Goal: Information Seeking & Learning: Learn about a topic

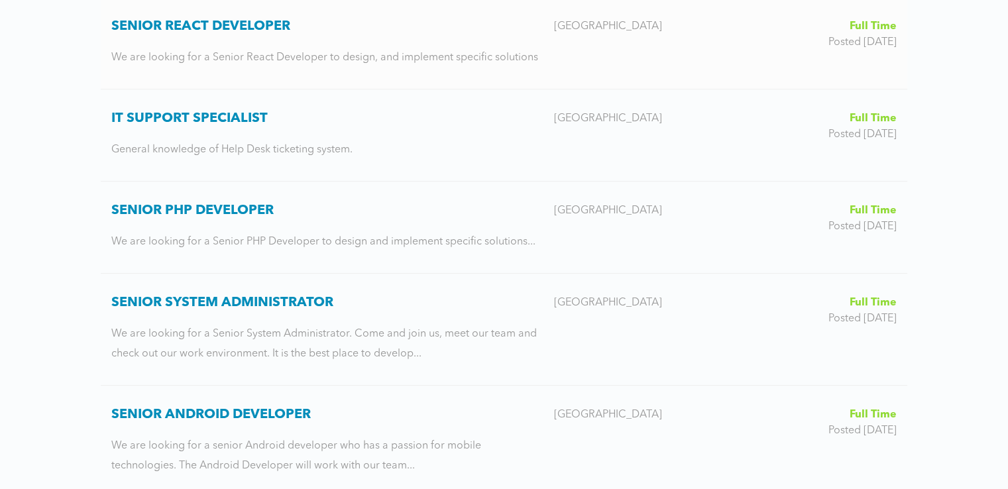
scroll to position [486, 0]
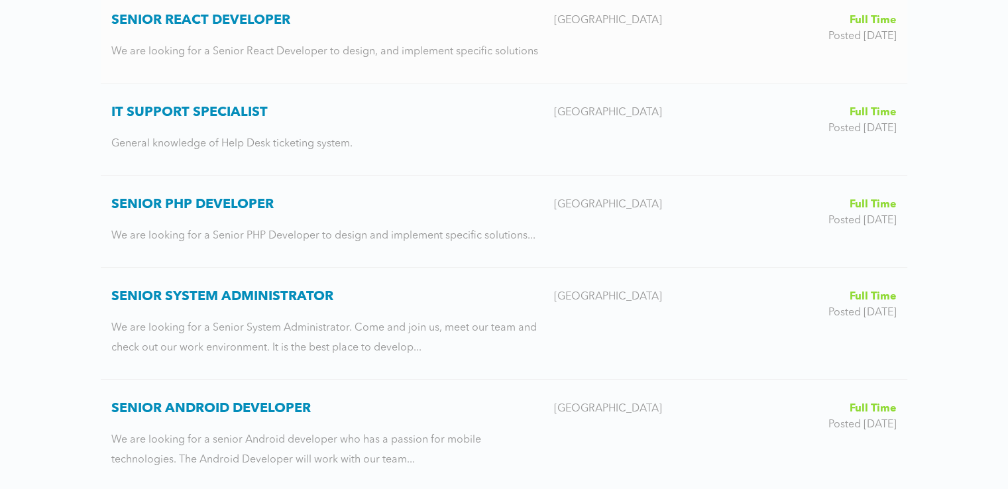
click at [249, 13] on h3 "Senior React Developer" at bounding box center [327, 21] width 432 height 16
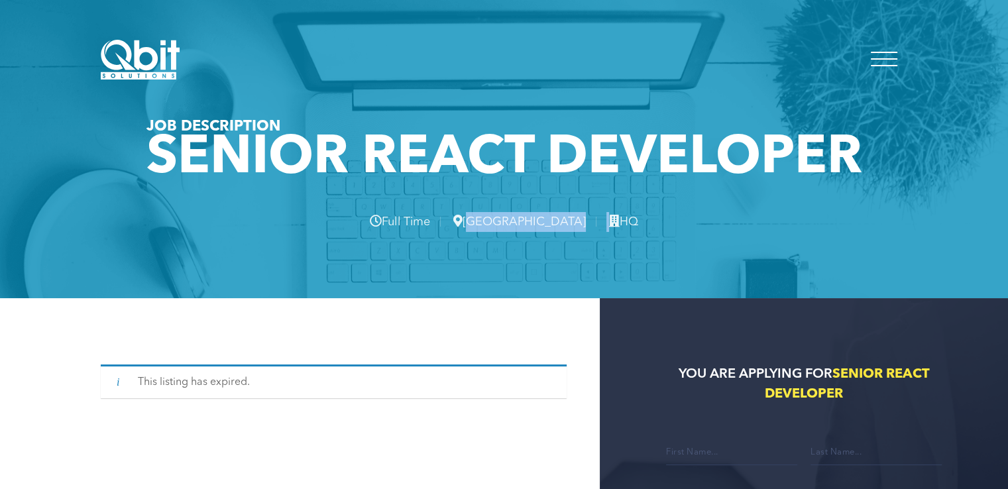
drag, startPoint x: 508, startPoint y: 223, endPoint x: 578, endPoint y: 211, distance: 70.5
click at [578, 212] on h2 "Full Time [GEOGRAPHIC_DATA] HQ" at bounding box center [504, 222] width 597 height 20
click at [543, 219] on h2 "Full Time [GEOGRAPHIC_DATA] HQ" at bounding box center [504, 222] width 597 height 20
drag, startPoint x: 550, startPoint y: 223, endPoint x: 510, endPoint y: 223, distance: 40.4
click at [510, 223] on h2 "Full Time [GEOGRAPHIC_DATA] HQ" at bounding box center [504, 222] width 597 height 20
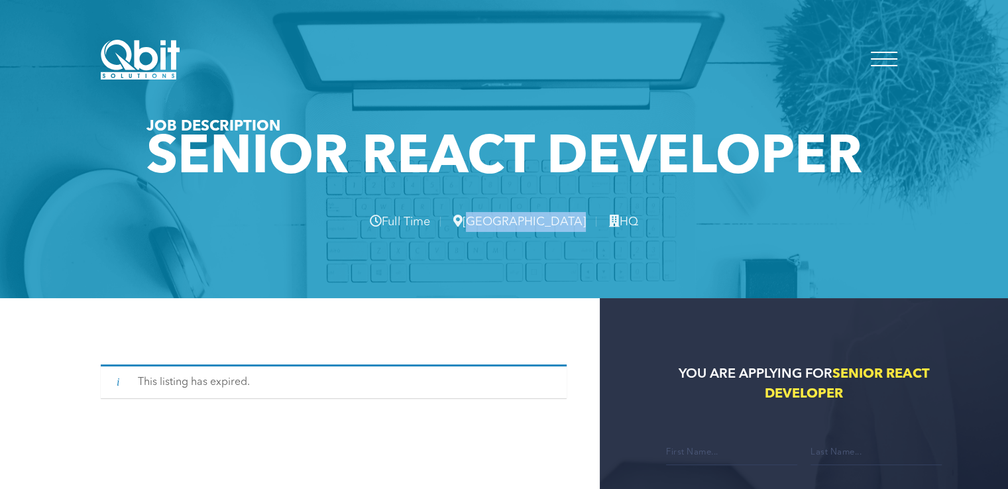
copy h2 "[GEOGRAPHIC_DATA]"
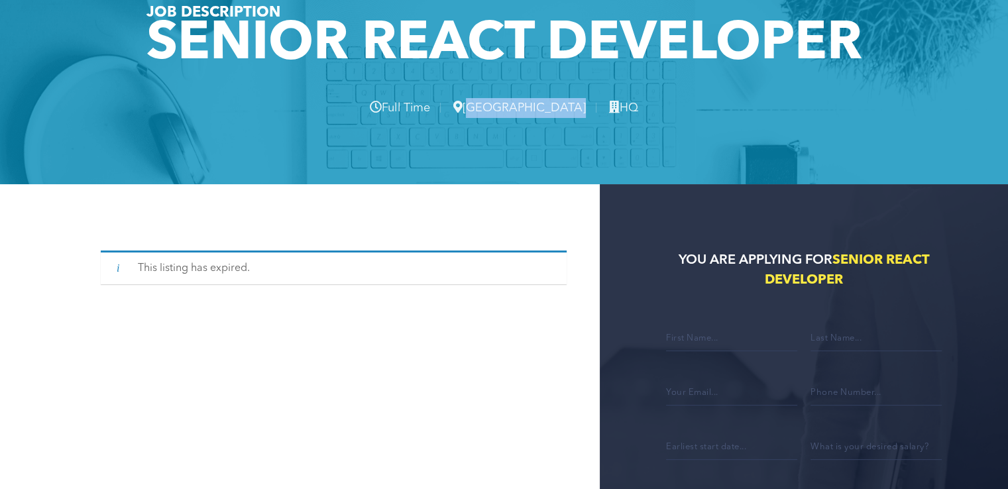
scroll to position [154, 0]
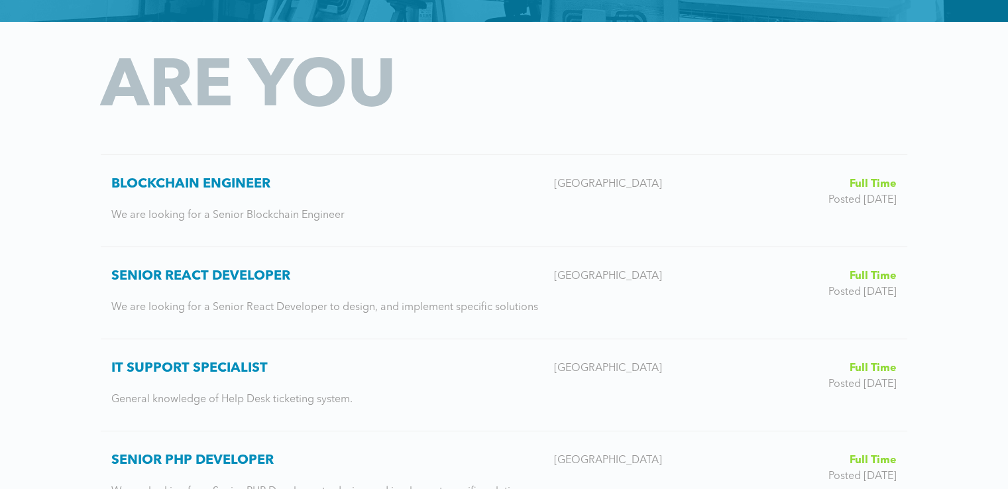
scroll to position [221, 0]
